Goal: Obtain resource: Download file/media

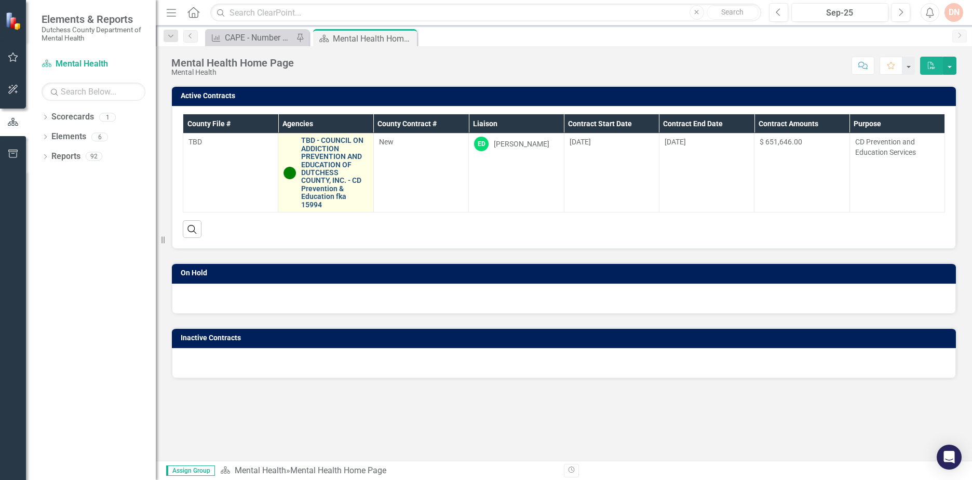
click at [335, 161] on link "TBD - COUNCIL ON ADDICTION PREVENTION AND EDUCATION OF DUTCHESS COUNTY, INC. - …" at bounding box center [334, 173] width 66 height 72
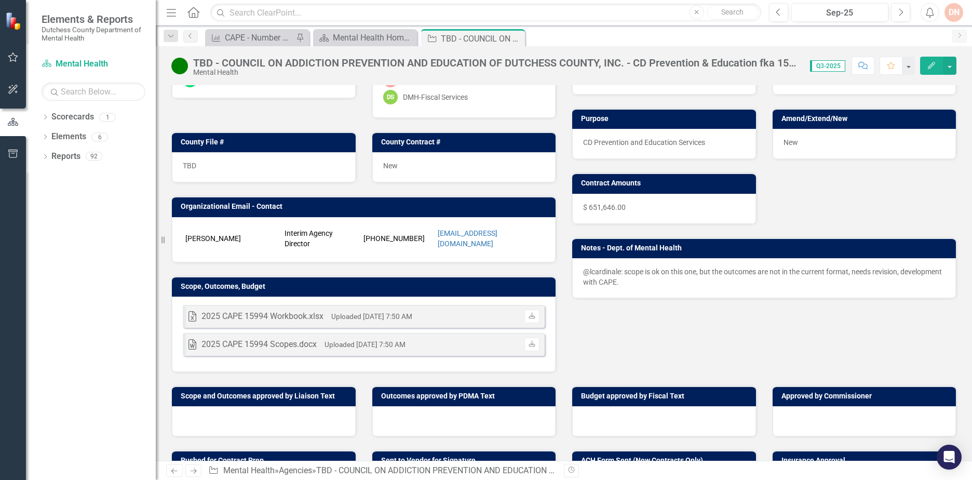
scroll to position [104, 0]
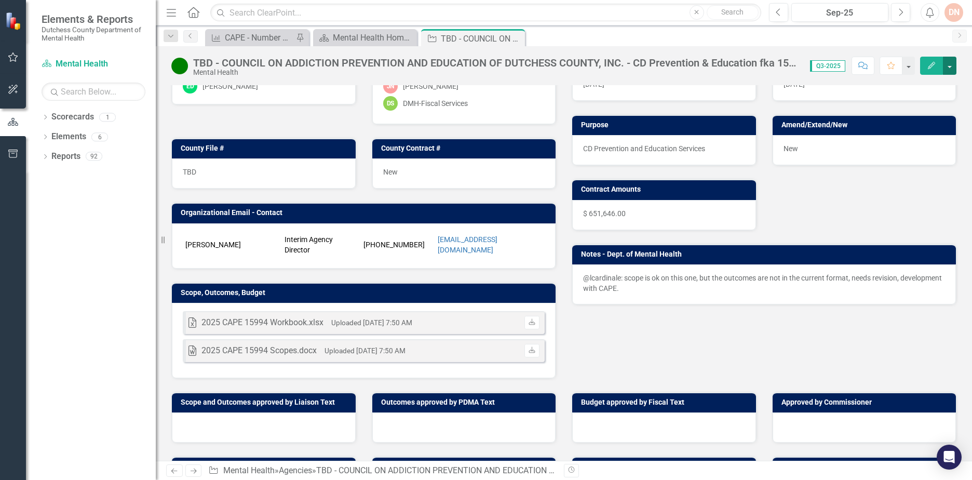
click at [953, 67] on button "button" at bounding box center [950, 66] width 14 height 18
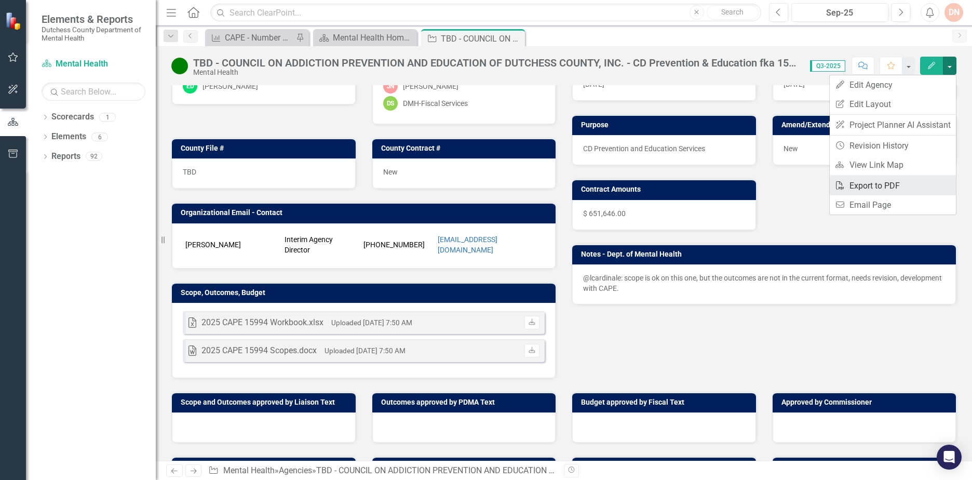
click at [875, 183] on link "PDF Export to PDF" at bounding box center [893, 185] width 126 height 19
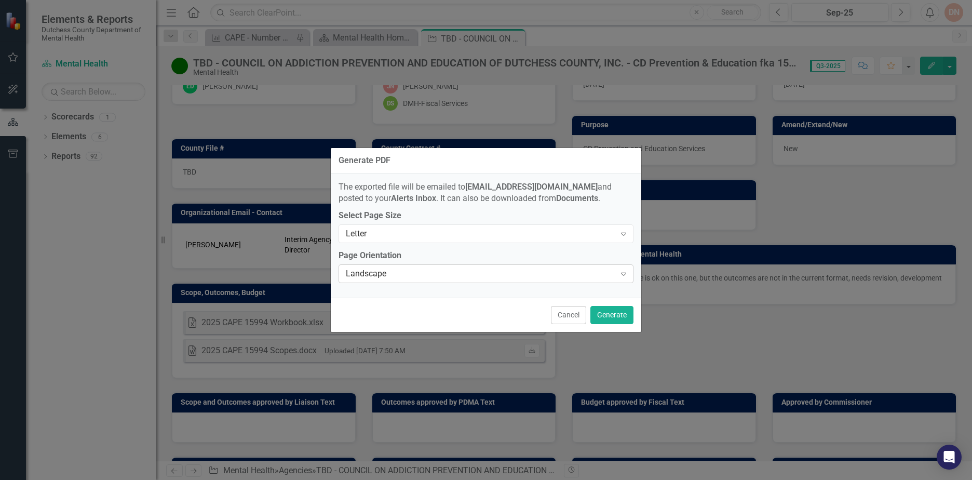
click at [625, 275] on icon "Expand" at bounding box center [624, 274] width 10 height 8
click at [606, 314] on button "Generate" at bounding box center [612, 315] width 43 height 18
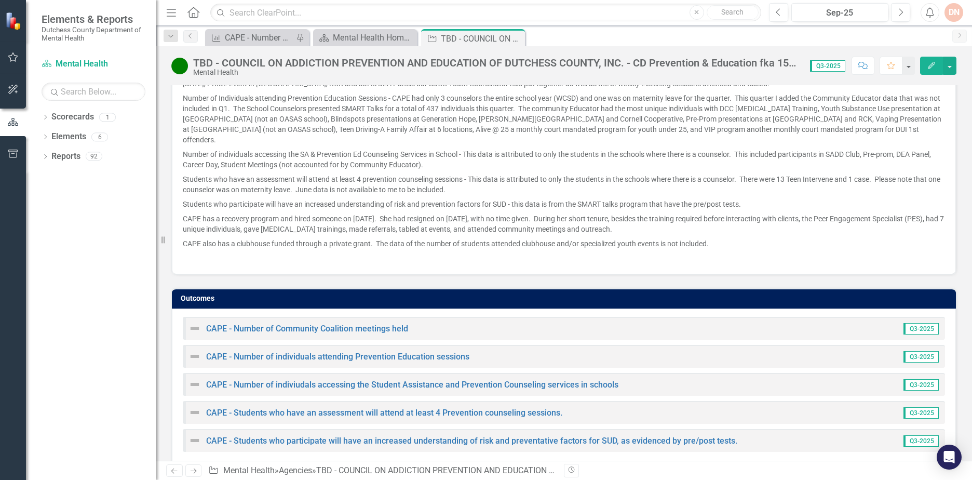
scroll to position [659, 0]
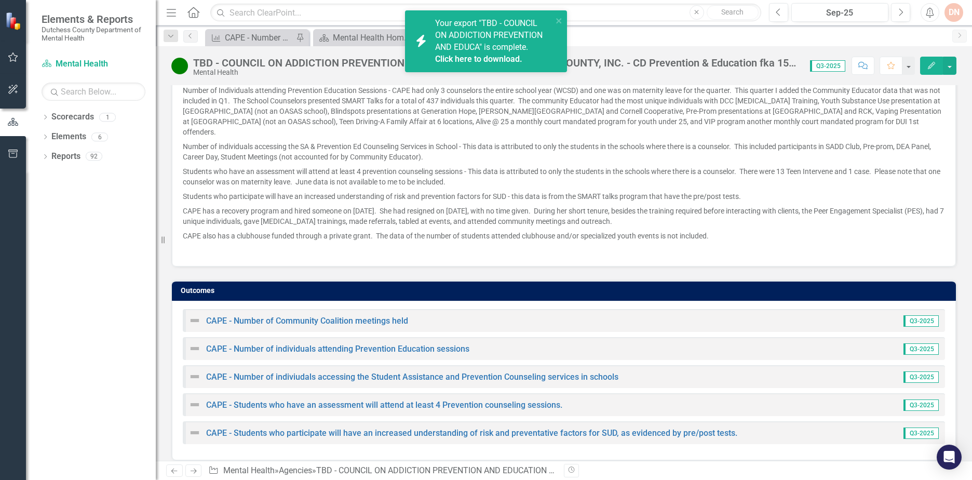
click at [199, 314] on img at bounding box center [195, 320] width 12 height 12
click at [196, 314] on img at bounding box center [195, 320] width 12 height 12
click at [270, 316] on link "CAPE - Number of Community Coalition meetings held" at bounding box center [307, 321] width 202 height 10
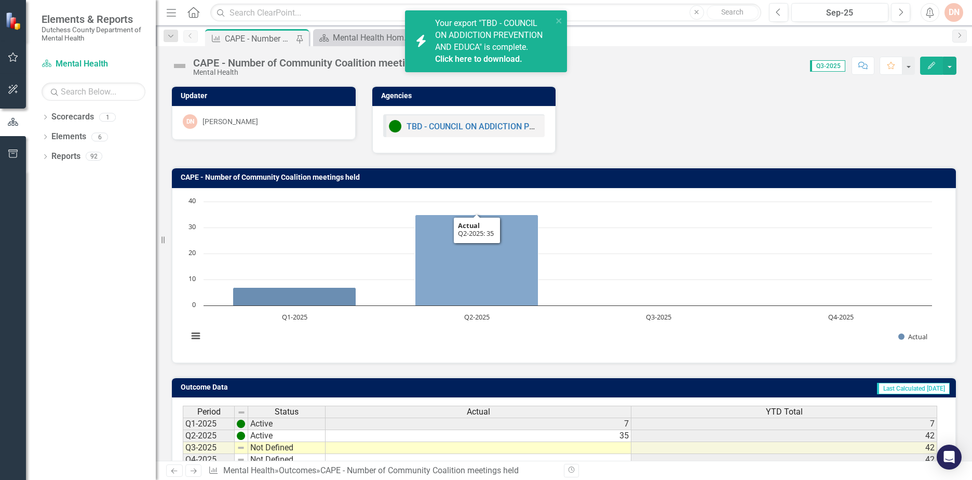
scroll to position [75, 0]
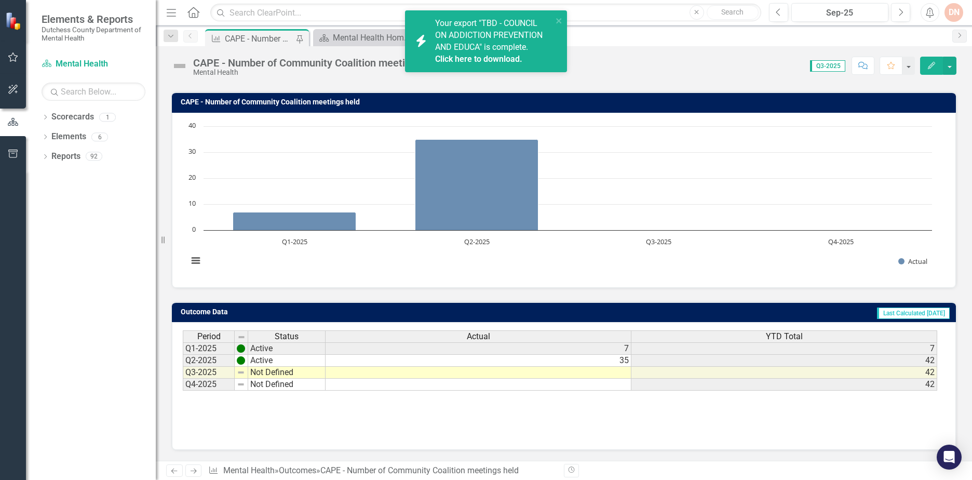
click at [632, 33] on div "Outcome CAPE - Number of Community Coalition meetings held Pin Scorecard Mental…" at bounding box center [575, 37] width 744 height 17
click at [558, 20] on icon "close" at bounding box center [558, 20] width 5 height 5
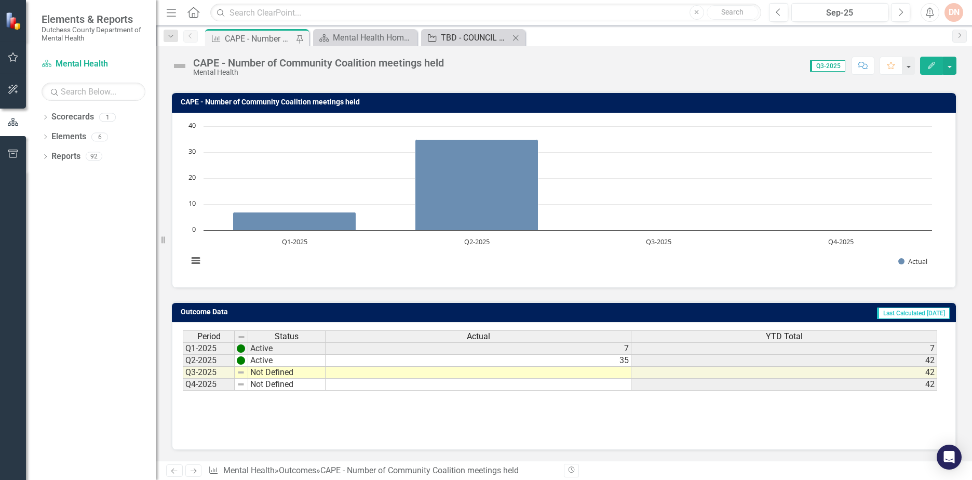
click at [453, 39] on div "TBD - COUNCIL ON ADDICTION PREVENTION AND EDUCATION OF DUTCHESS COUNTY, INC. - …" at bounding box center [475, 37] width 69 height 13
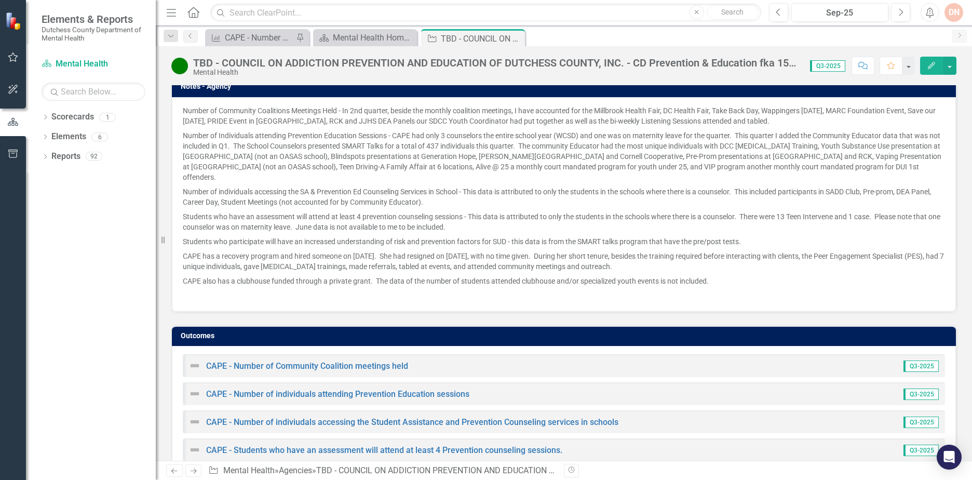
scroll to position [659, 0]
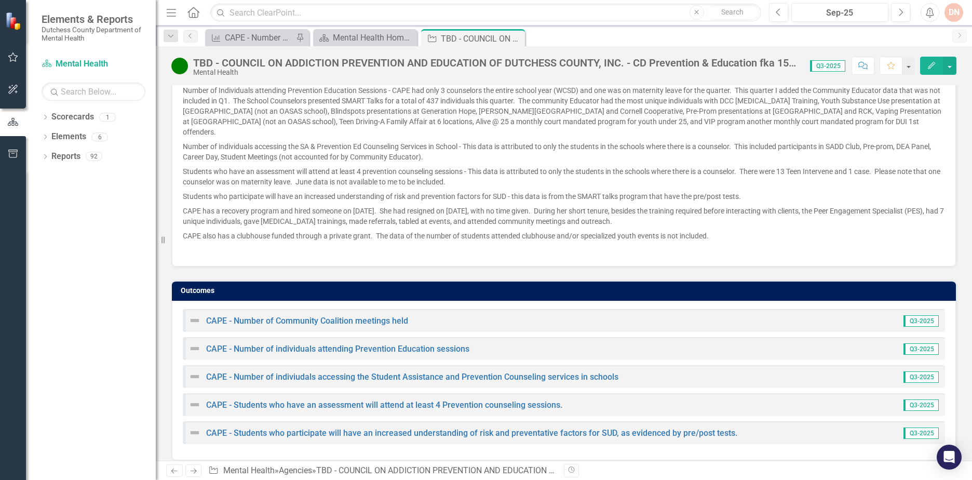
click at [921, 428] on span "Q3-2025" at bounding box center [921, 433] width 35 height 11
click at [200, 314] on img at bounding box center [195, 320] width 12 height 12
click at [371, 316] on link "CAPE - Number of Community Coalition meetings held" at bounding box center [307, 321] width 202 height 10
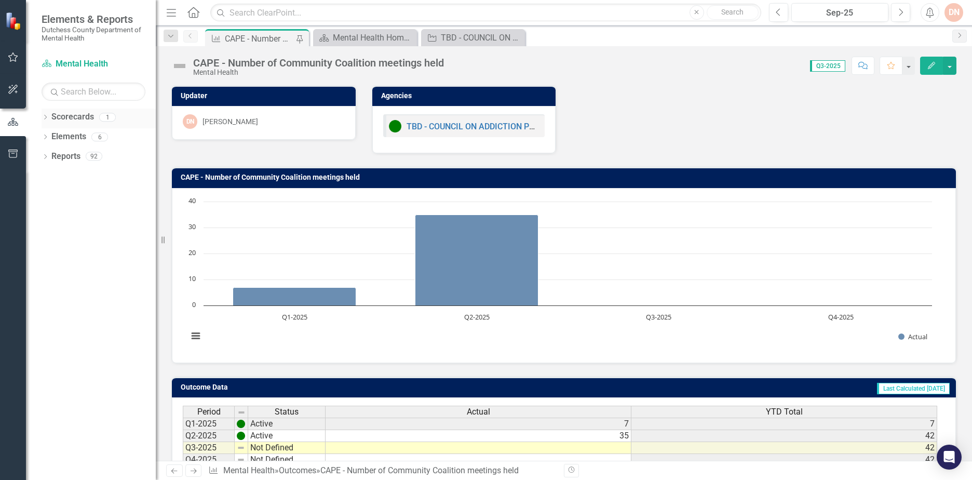
click at [46, 120] on icon "Dropdown" at bounding box center [45, 118] width 7 height 6
click at [48, 155] on icon "Dropdown" at bounding box center [45, 158] width 7 height 6
click at [43, 236] on icon "Dropdown" at bounding box center [45, 236] width 7 height 6
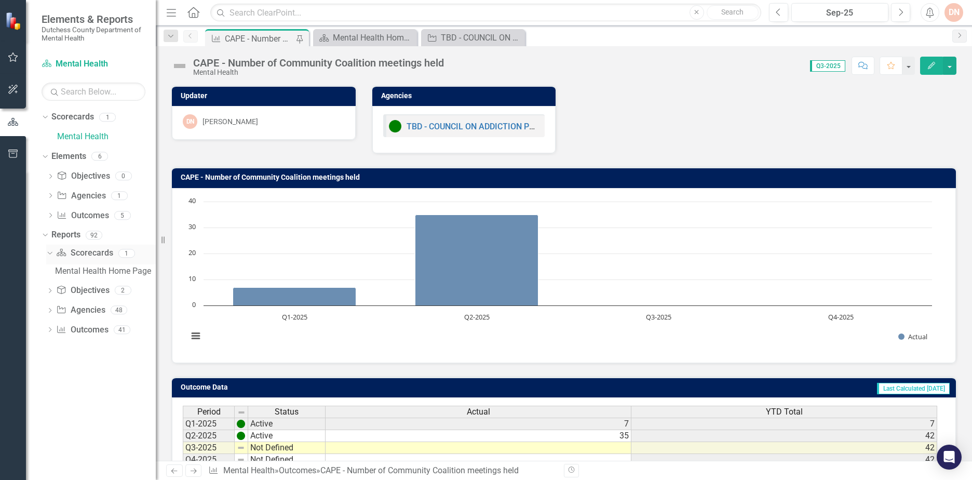
click at [96, 256] on link "Scorecard Scorecards" at bounding box center [84, 253] width 57 height 12
click at [48, 256] on icon "Dropdown" at bounding box center [49, 252] width 6 height 7
click at [48, 256] on icon "Dropdown" at bounding box center [49, 254] width 7 height 6
click at [79, 291] on link "Objective Objectives" at bounding box center [82, 291] width 53 height 12
click at [54, 292] on icon "Dropdown" at bounding box center [49, 292] width 7 height 6
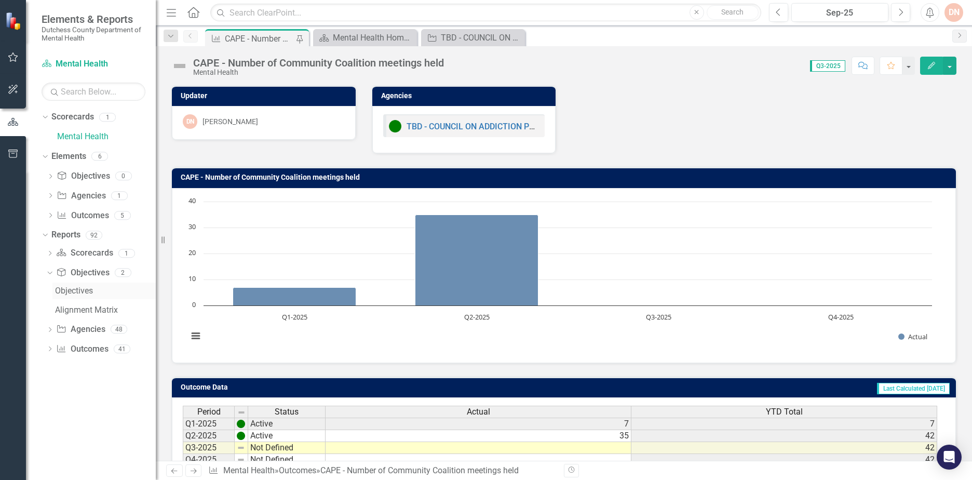
click at [58, 292] on div "Objectives" at bounding box center [105, 290] width 101 height 9
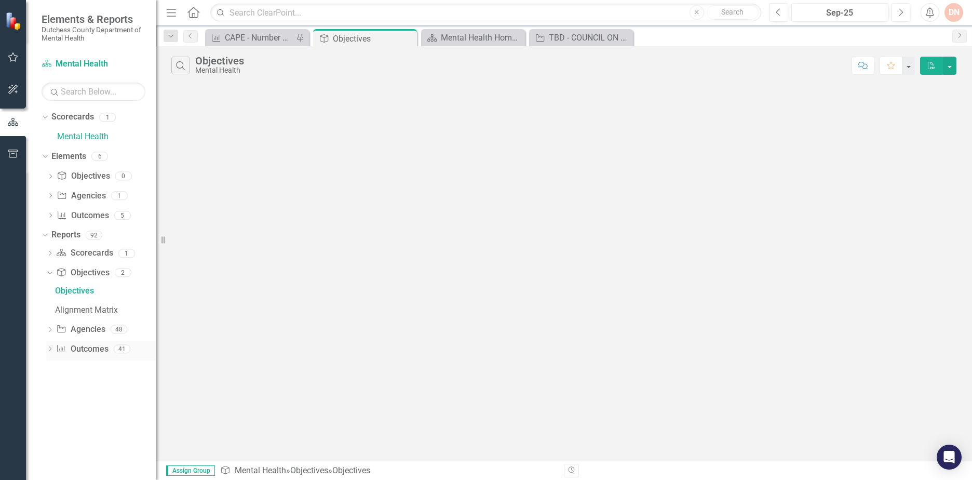
click at [50, 350] on icon "Dropdown" at bounding box center [49, 350] width 7 height 6
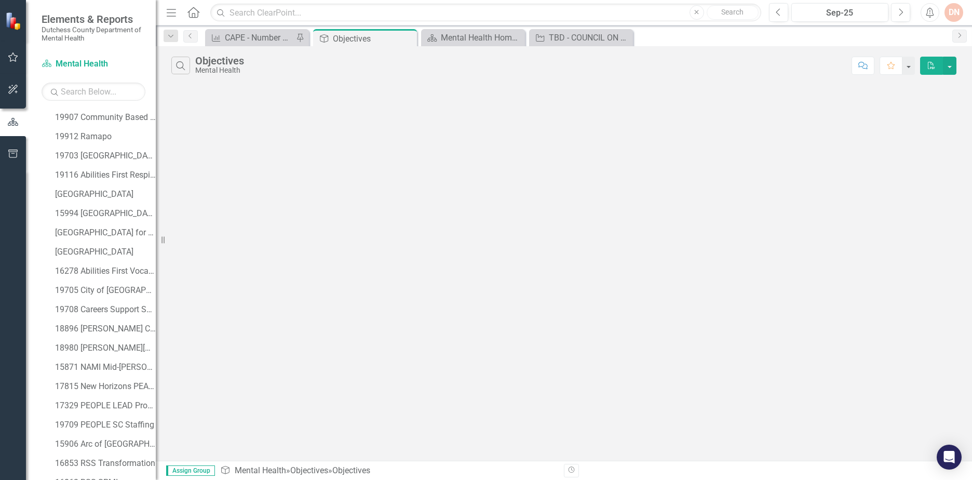
scroll to position [312, 0]
click at [87, 245] on div "15994 [GEOGRAPHIC_DATA]" at bounding box center [105, 249] width 101 height 9
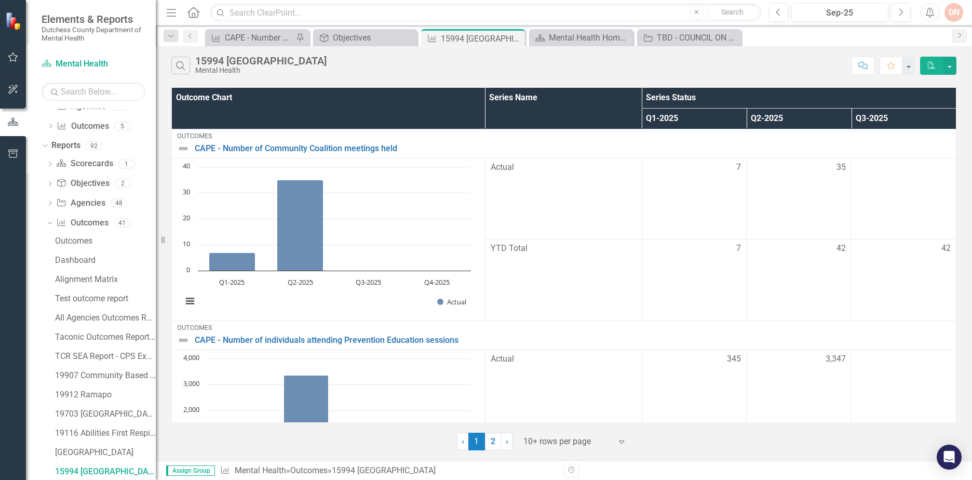
click at [935, 65] on icon "PDF" at bounding box center [931, 65] width 9 height 7
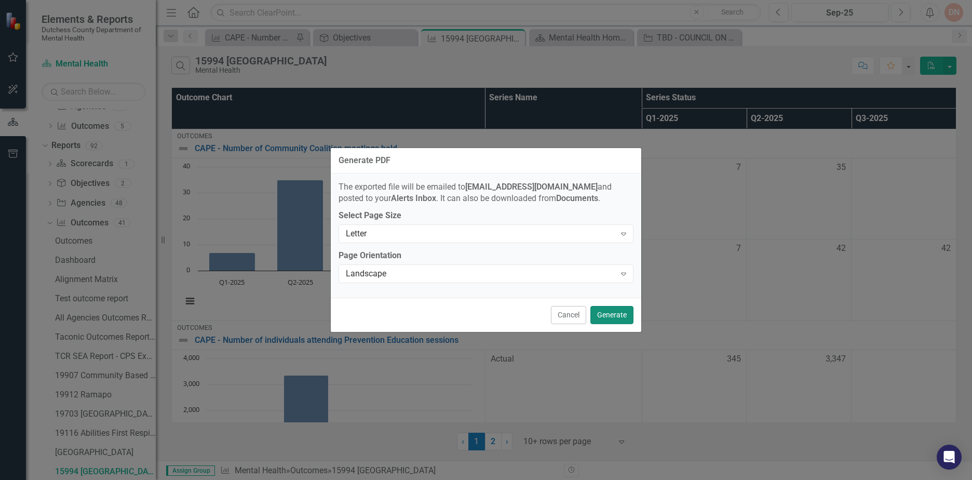
click at [617, 320] on button "Generate" at bounding box center [612, 315] width 43 height 18
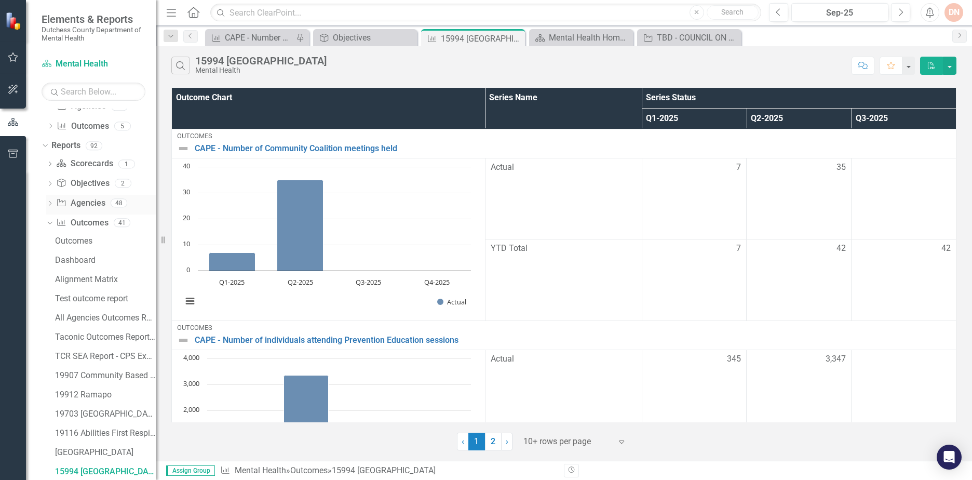
click at [50, 204] on icon "Dropdown" at bounding box center [49, 205] width 7 height 6
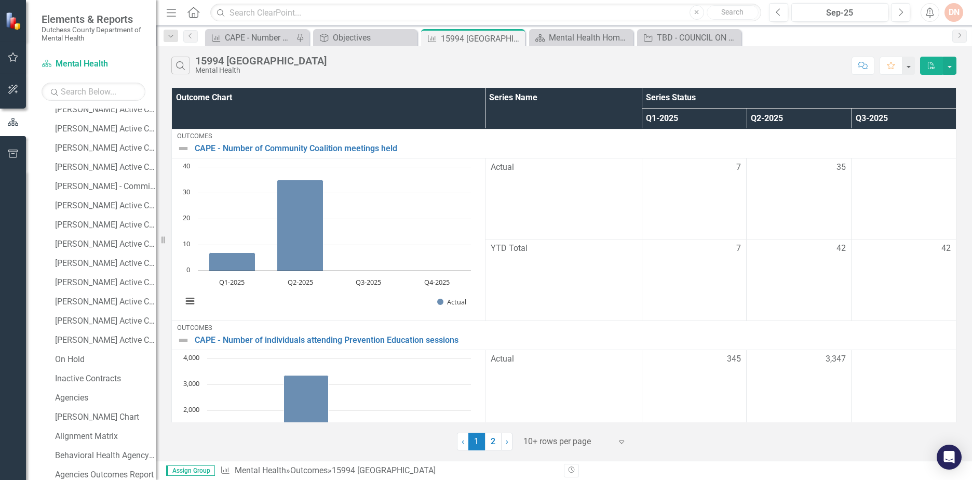
scroll to position [468, 0]
click at [74, 436] on div "Agencies" at bounding box center [105, 438] width 101 height 9
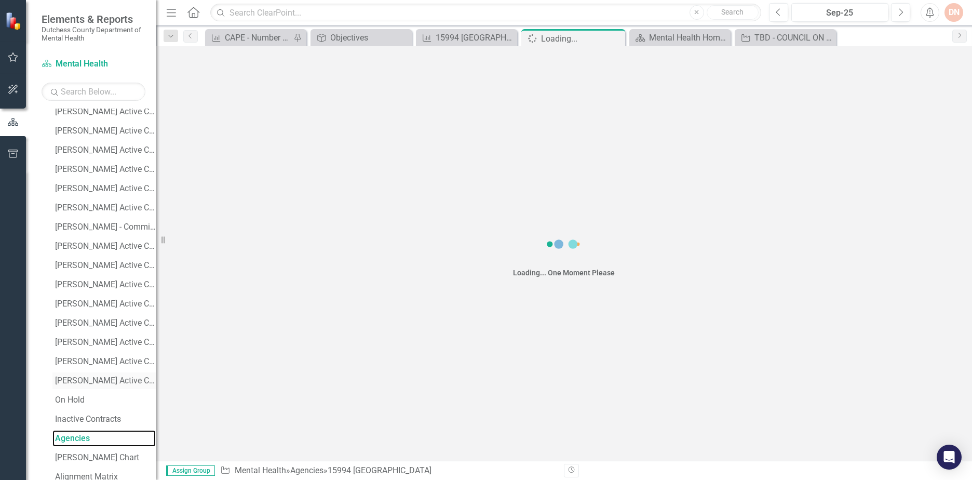
scroll to position [435, 0]
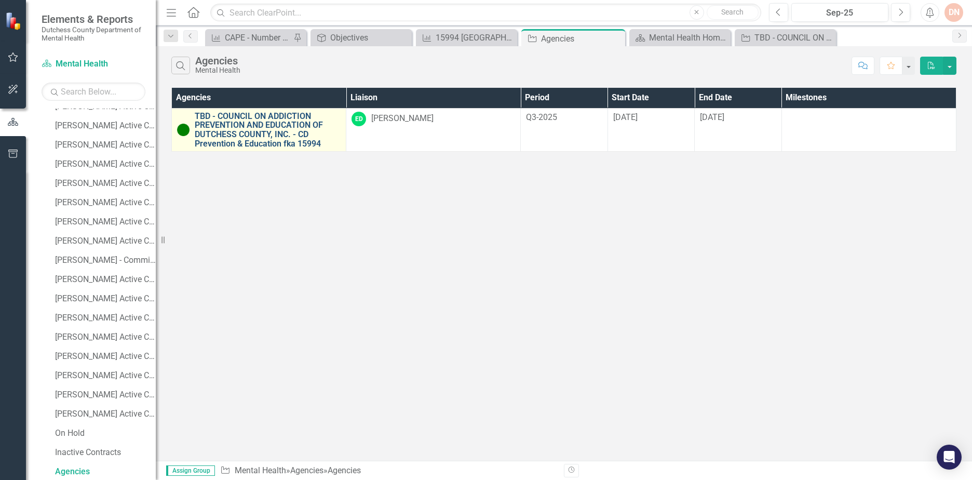
click at [244, 127] on link "TBD - COUNCIL ON ADDICTION PREVENTION AND EDUCATION OF DUTCHESS COUNTY, INC. - …" at bounding box center [268, 130] width 146 height 36
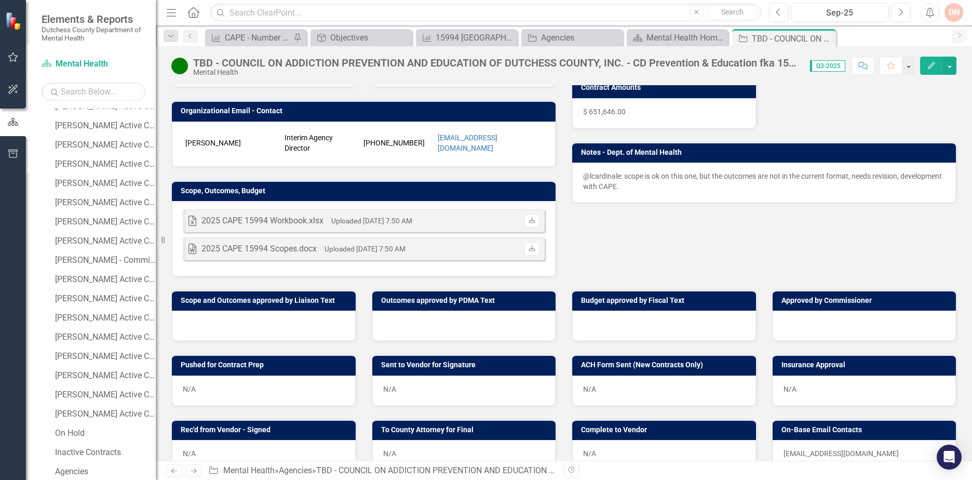
scroll to position [260, 0]
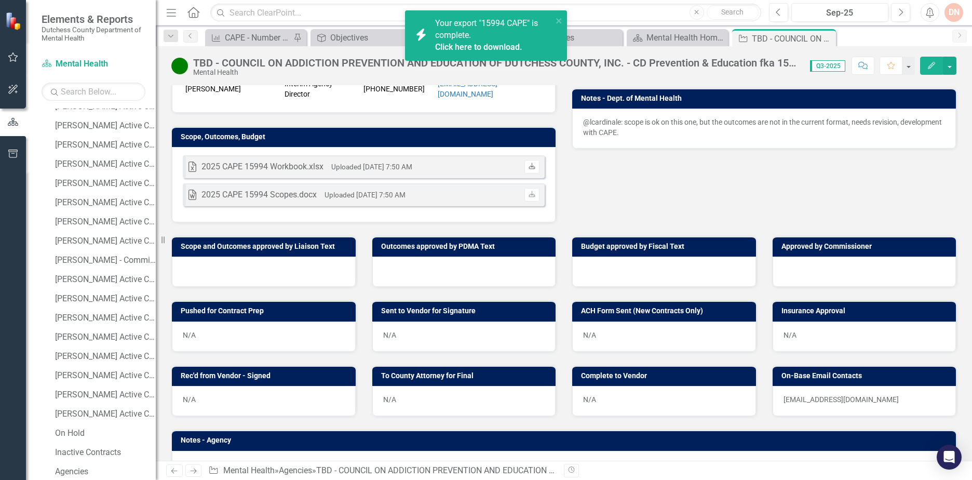
click at [530, 166] on icon "Download" at bounding box center [532, 167] width 8 height 6
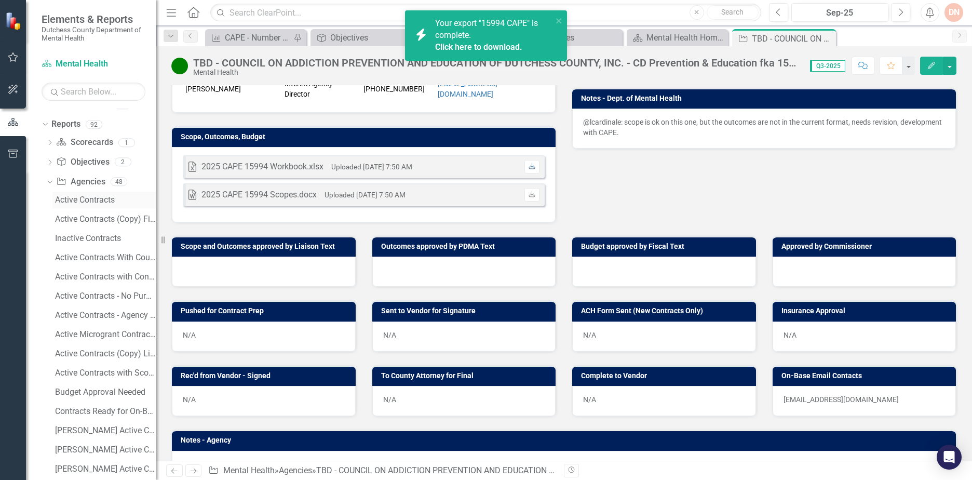
scroll to position [0, 0]
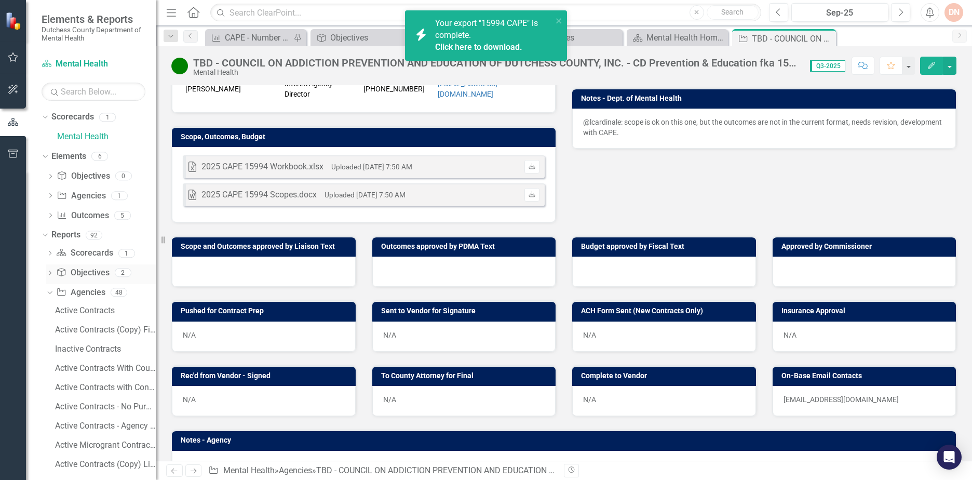
click at [52, 273] on icon "Dropdown" at bounding box center [49, 274] width 7 height 6
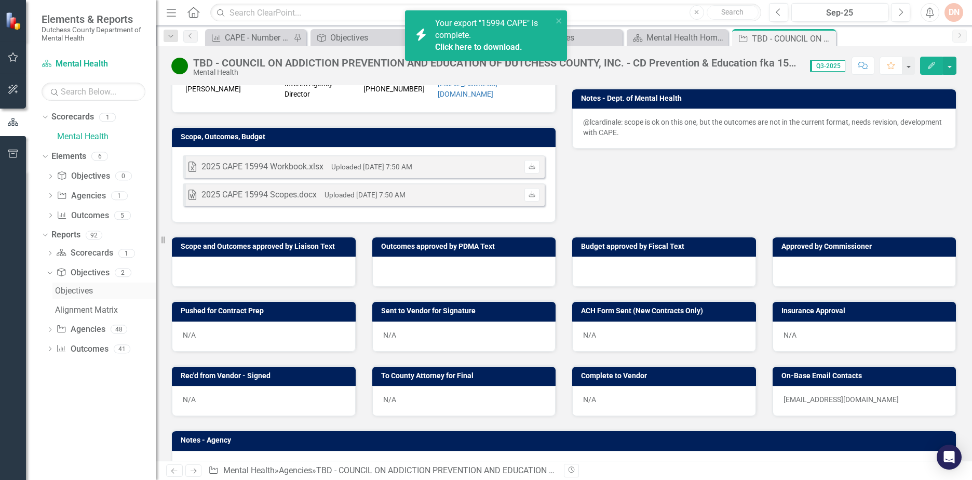
click at [69, 288] on div "Objectives" at bounding box center [105, 290] width 101 height 9
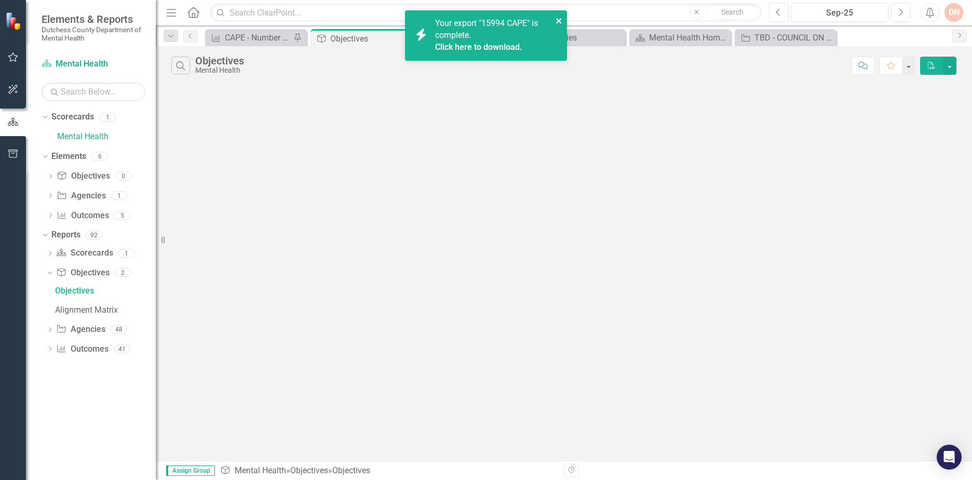
click at [561, 20] on icon "close" at bounding box center [559, 21] width 7 height 8
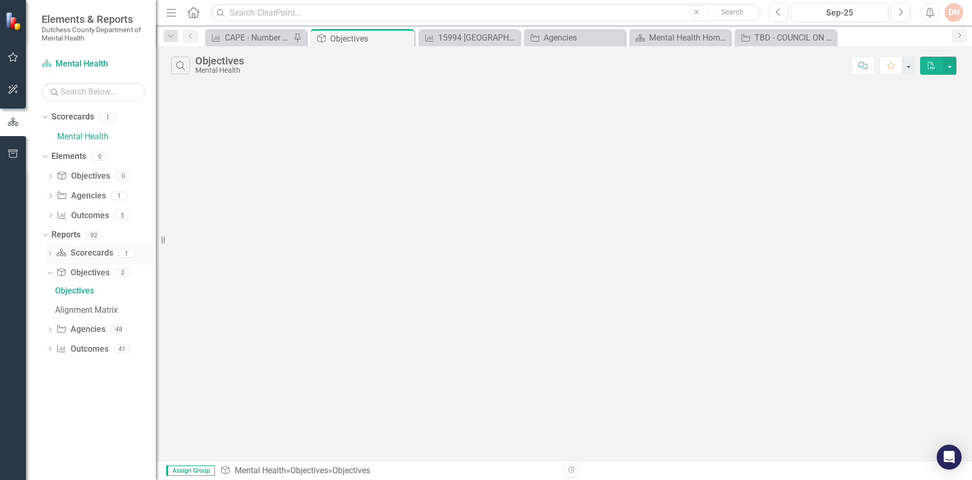
click at [48, 250] on div "Dropdown" at bounding box center [49, 254] width 7 height 9
click at [48, 250] on icon "Dropdown" at bounding box center [49, 252] width 6 height 7
click at [47, 273] on icon "Dropdown" at bounding box center [49, 274] width 7 height 6
click at [83, 291] on div "Objectives" at bounding box center [105, 290] width 101 height 9
click at [15, 156] on icon "button" at bounding box center [13, 154] width 11 height 8
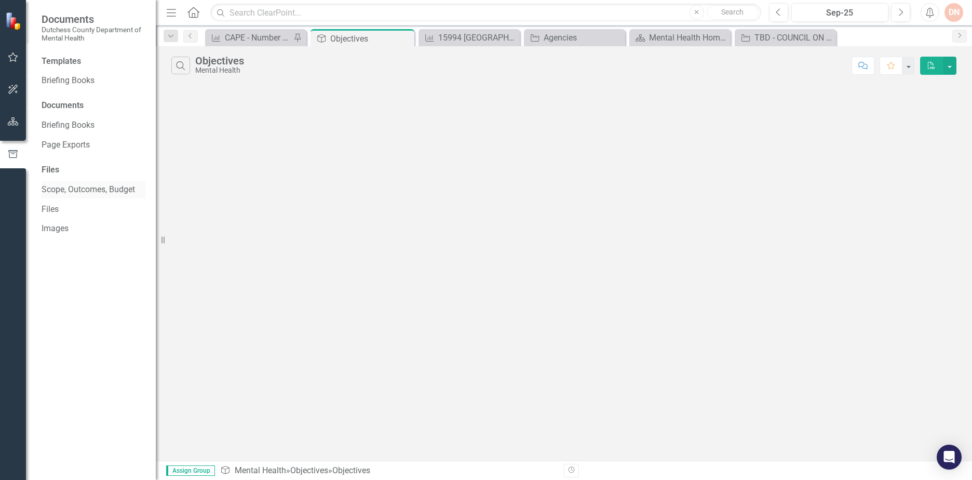
click at [63, 192] on link "Scope, Outcomes, Budget" at bounding box center [94, 190] width 104 height 12
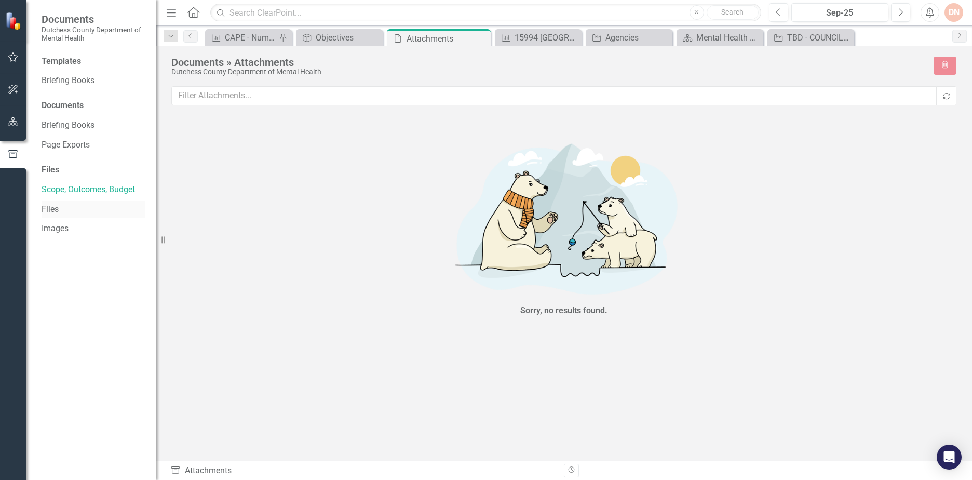
click at [49, 206] on link "Files" at bounding box center [94, 210] width 104 height 12
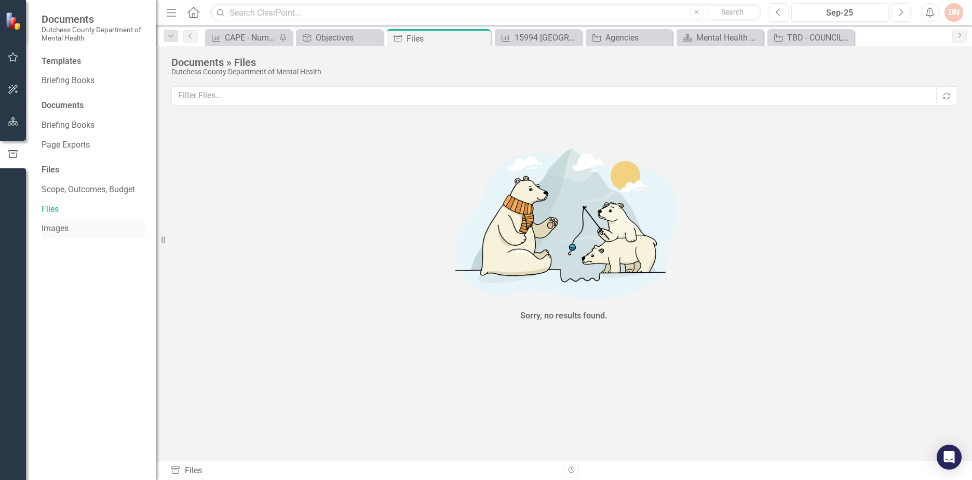
click at [53, 232] on link "Images" at bounding box center [94, 229] width 104 height 12
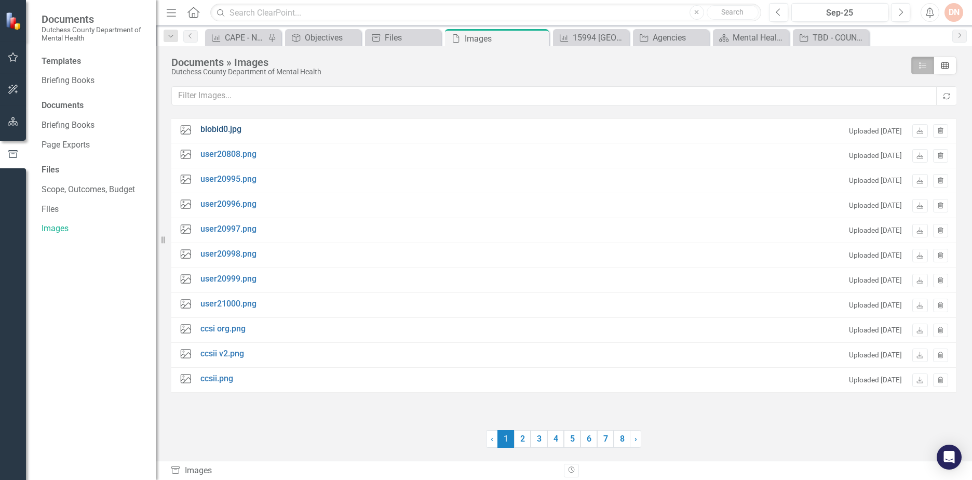
click at [223, 129] on link "blobid0.jpg" at bounding box center [221, 130] width 41 height 12
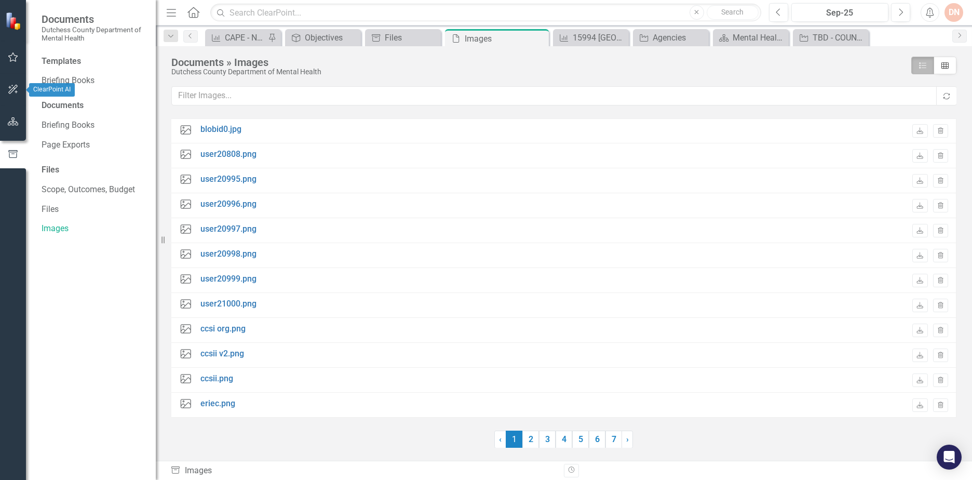
click at [14, 87] on icon "button" at bounding box center [12, 89] width 9 height 9
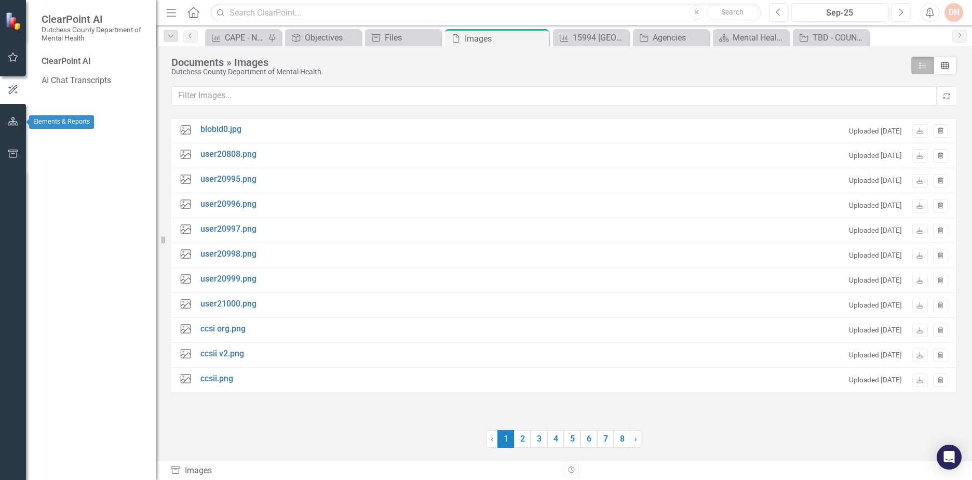
click at [12, 114] on button "button" at bounding box center [13, 122] width 23 height 22
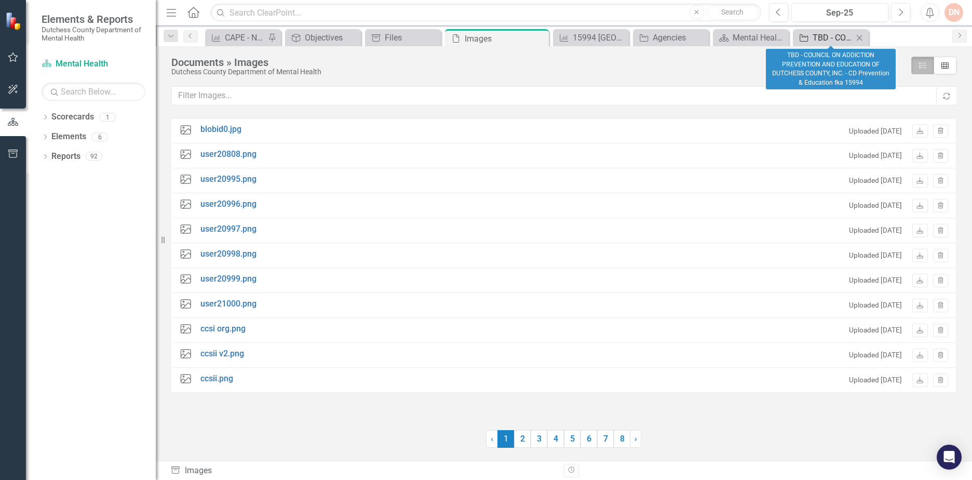
click at [850, 36] on div "TBD - COUNCIL ON ADDICTION PREVENTION AND EDUCATION OF DUTCHESS COUNTY, INC. - …" at bounding box center [833, 37] width 41 height 13
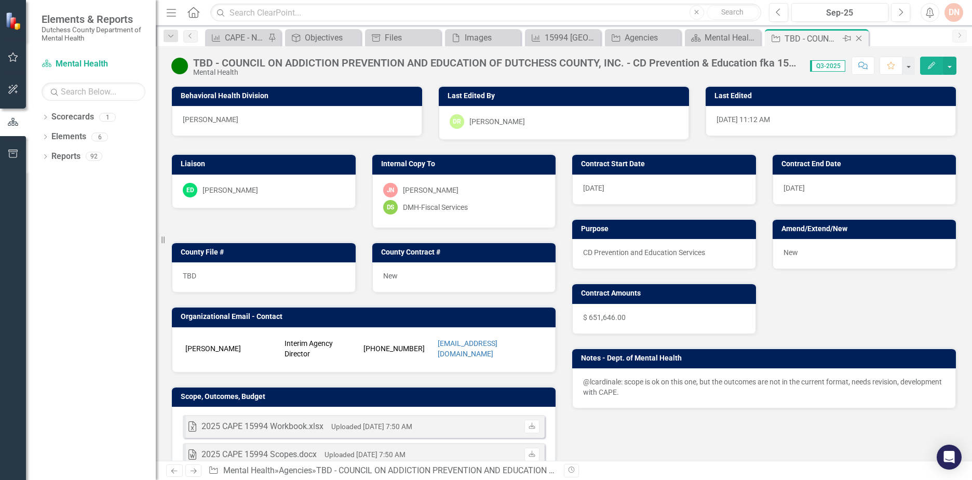
click at [861, 38] on icon "Close" at bounding box center [859, 38] width 10 height 8
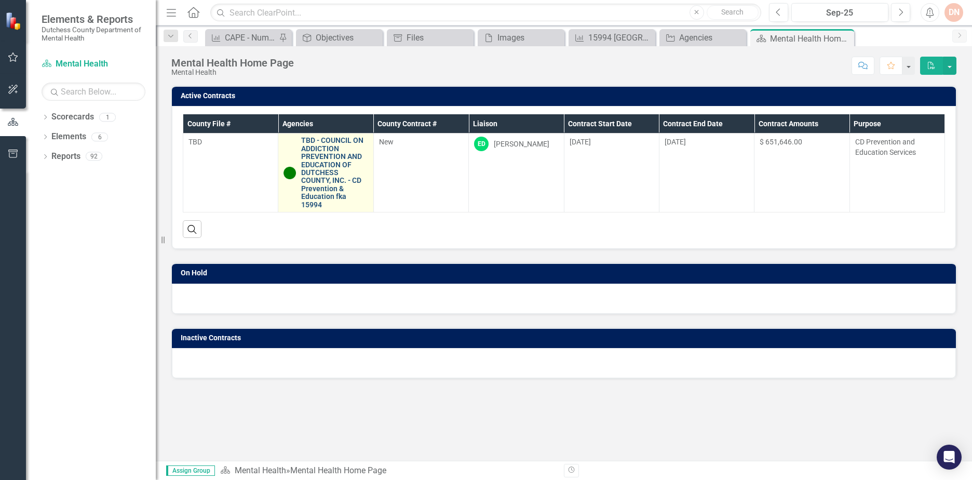
click at [305, 163] on link "TBD - COUNCIL ON ADDICTION PREVENTION AND EDUCATION OF DUTCHESS COUNTY, INC. - …" at bounding box center [334, 173] width 66 height 72
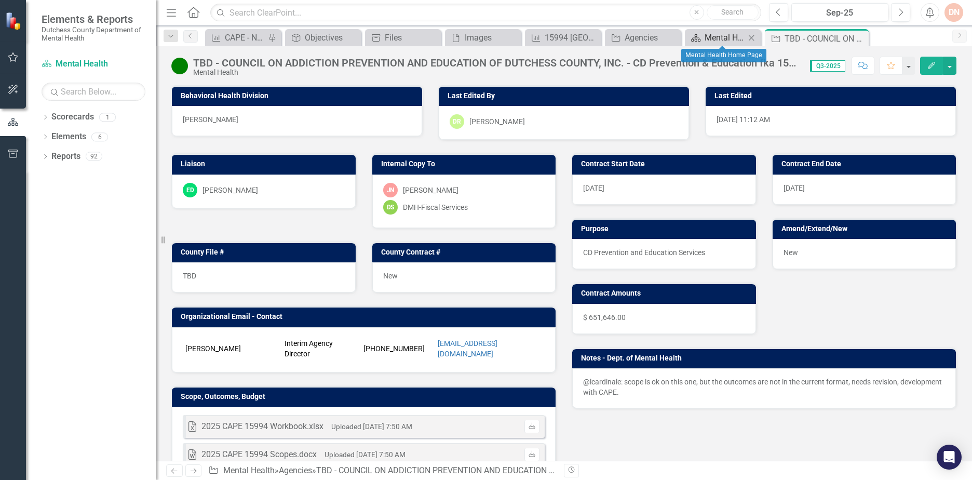
click at [734, 37] on div "Mental Health Home Page" at bounding box center [725, 37] width 41 height 13
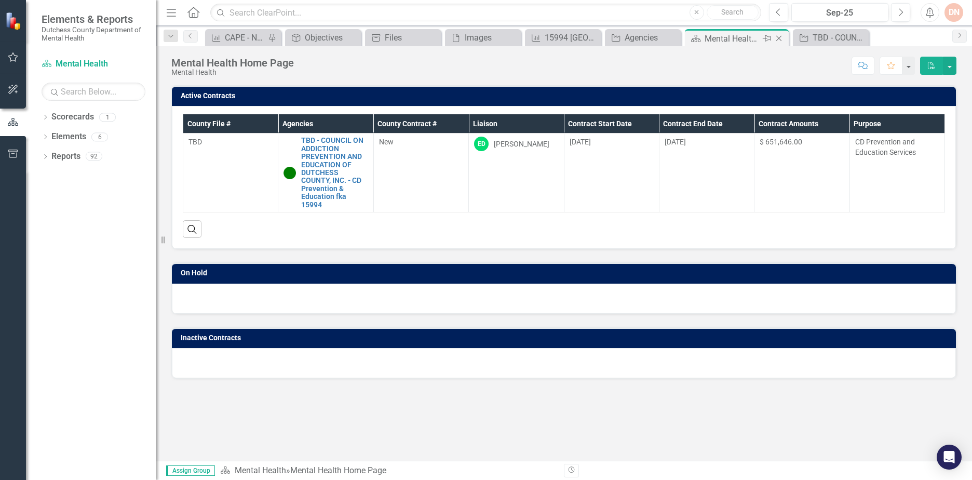
click at [781, 39] on icon "Close" at bounding box center [779, 38] width 10 height 8
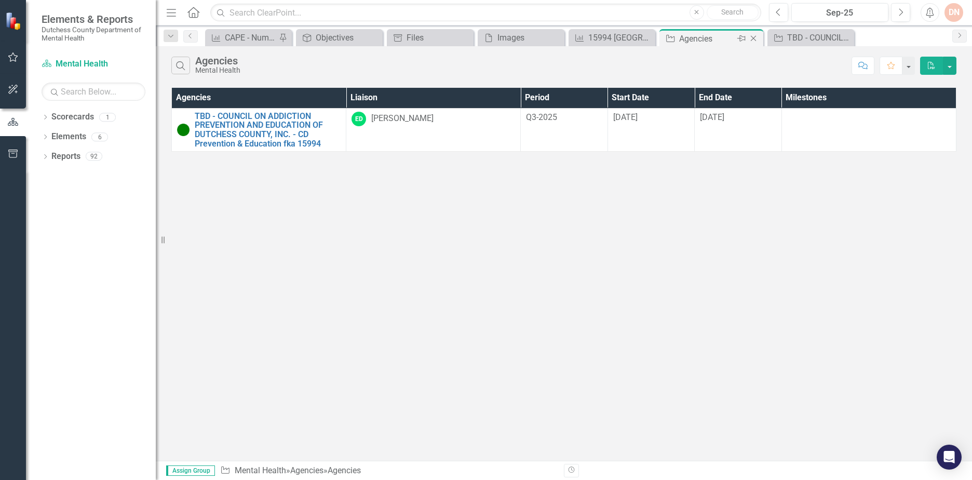
click at [754, 37] on icon "Close" at bounding box center [754, 38] width 10 height 8
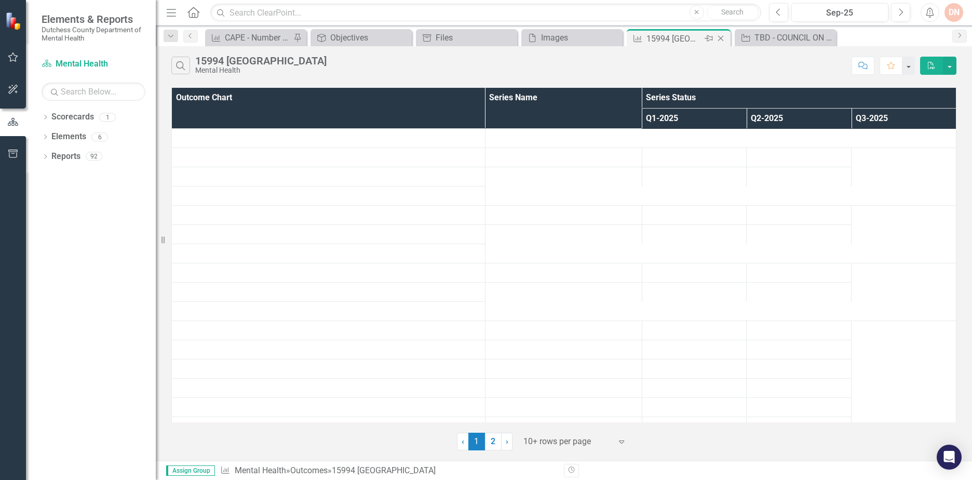
click at [720, 38] on icon "Close" at bounding box center [721, 38] width 10 height 8
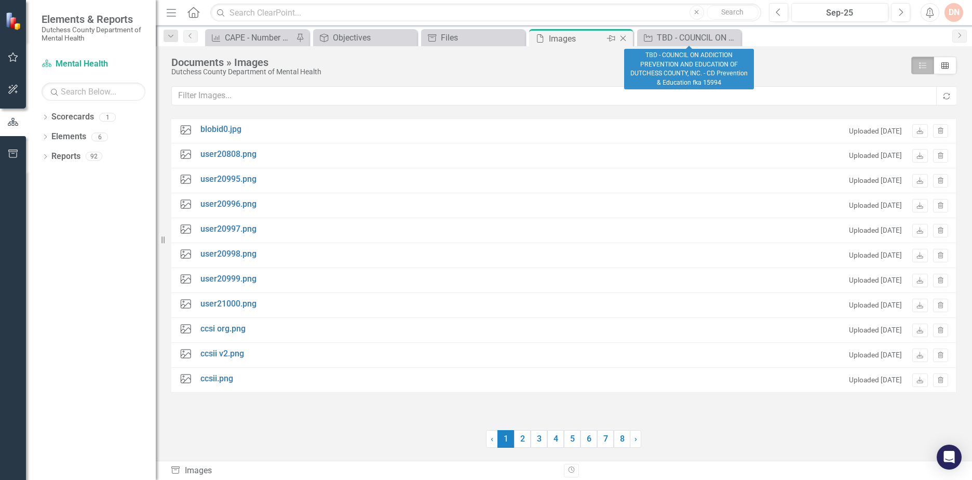
click at [626, 36] on icon "Close" at bounding box center [623, 38] width 10 height 8
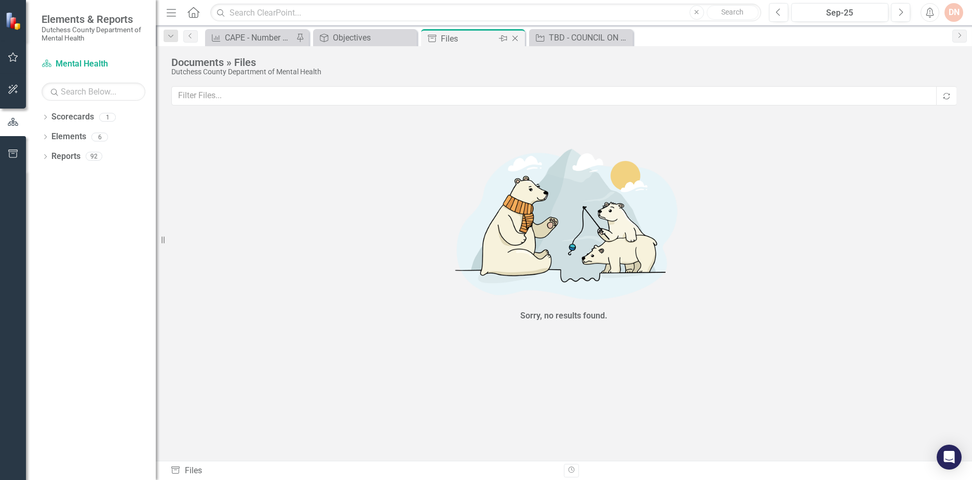
click at [483, 43] on div "Files" at bounding box center [469, 38] width 56 height 13
click at [514, 38] on icon "Close" at bounding box center [515, 38] width 10 height 8
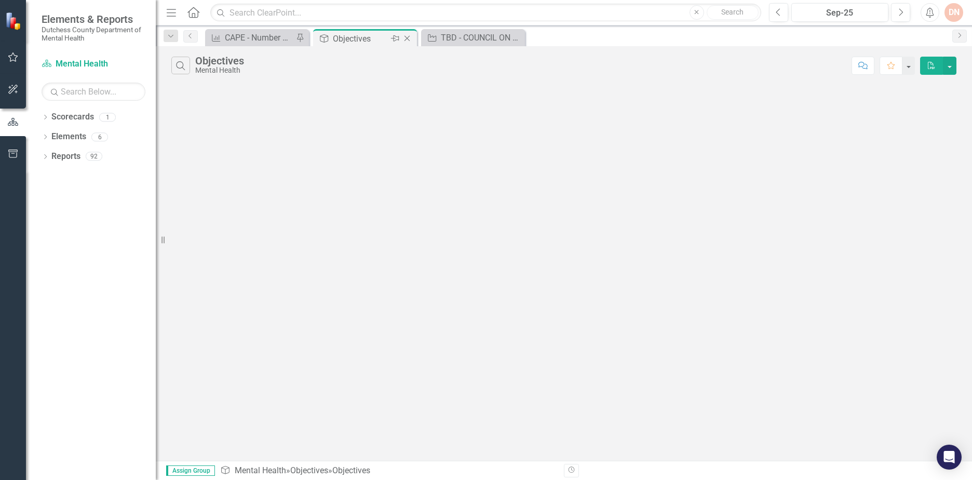
click at [377, 39] on div "Objectives" at bounding box center [361, 38] width 56 height 13
click at [405, 38] on icon "Close" at bounding box center [407, 38] width 10 height 8
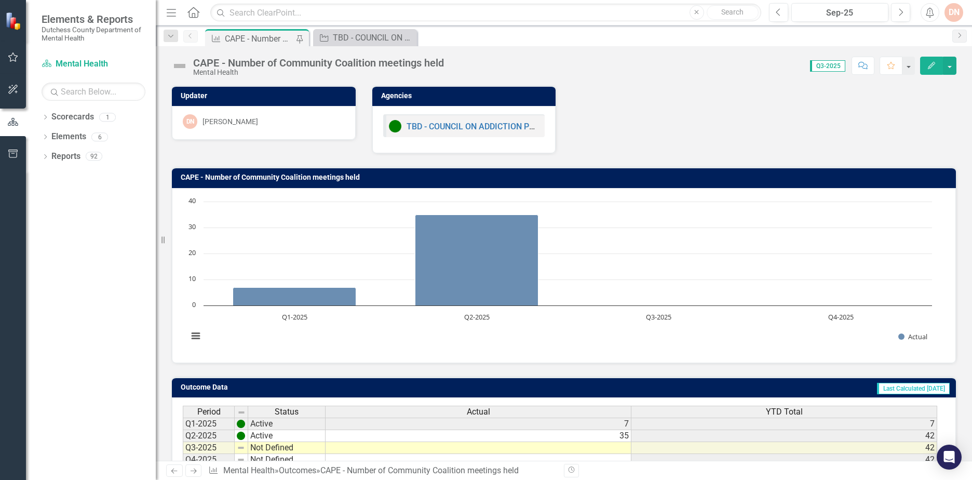
click at [271, 41] on div "CAPE - Number of Community Coalition meetings held" at bounding box center [259, 38] width 69 height 13
click at [193, 33] on icon "Previous" at bounding box center [190, 36] width 8 height 6
click at [192, 36] on icon "Previous" at bounding box center [190, 36] width 8 height 6
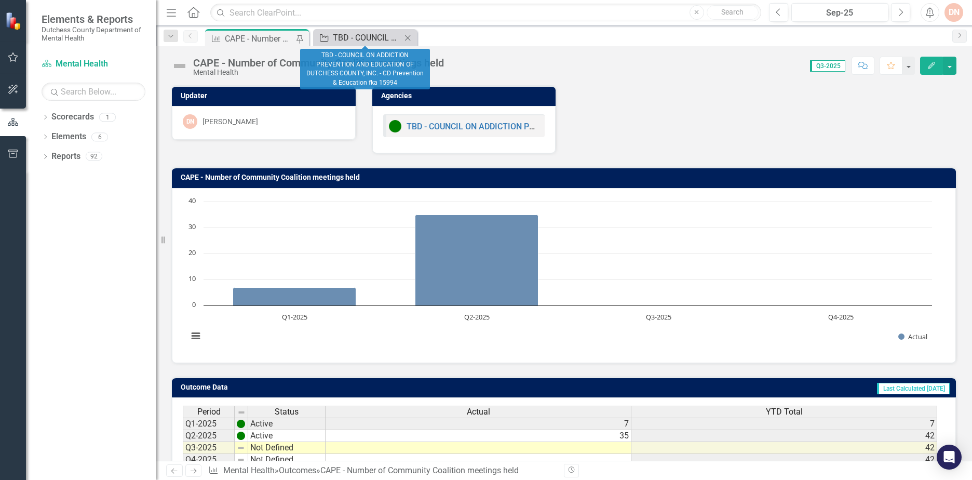
click at [376, 40] on div "TBD - COUNCIL ON ADDICTION PREVENTION AND EDUCATION OF DUTCHESS COUNTY, INC. - …" at bounding box center [367, 37] width 69 height 13
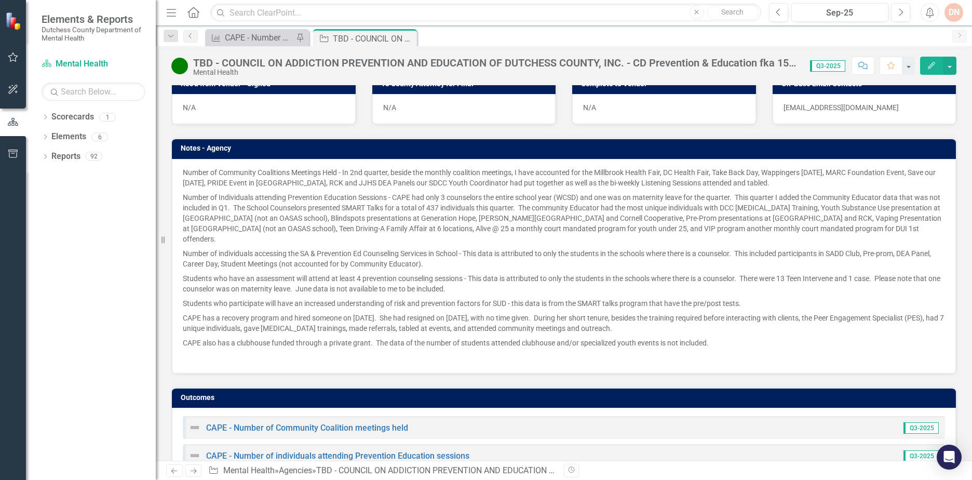
scroll to position [659, 0]
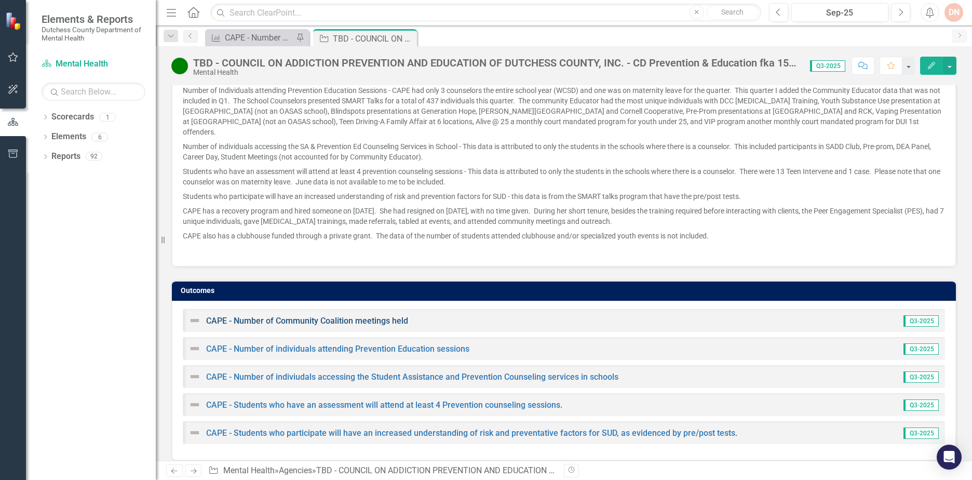
click at [211, 316] on link "CAPE - Number of Community Coalition meetings held" at bounding box center [307, 321] width 202 height 10
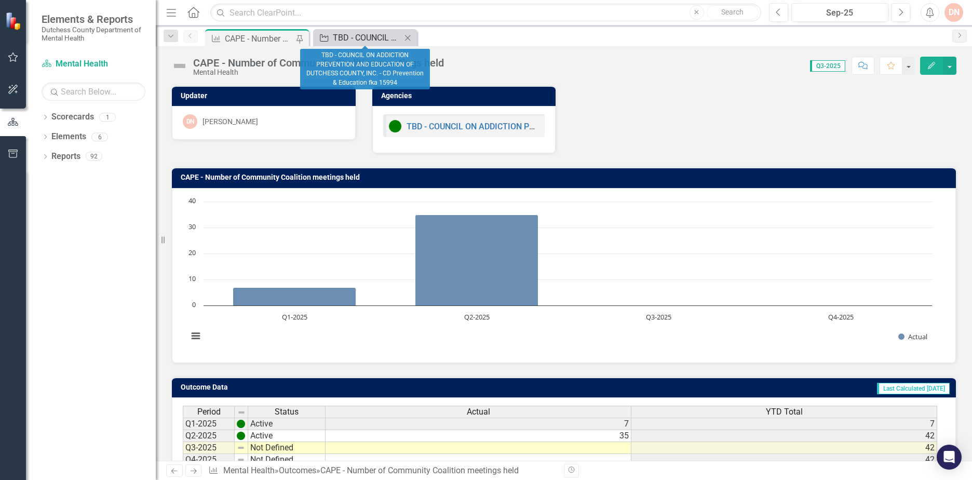
click at [351, 40] on div "TBD - COUNCIL ON ADDICTION PREVENTION AND EDUCATION OF DUTCHESS COUNTY, INC. - …" at bounding box center [367, 37] width 69 height 13
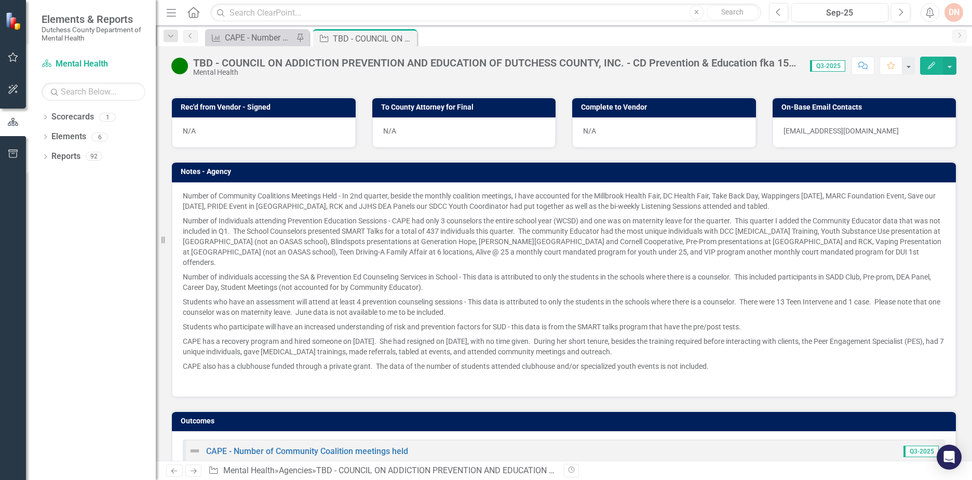
scroll to position [659, 0]
